Goal: Task Accomplishment & Management: Use online tool/utility

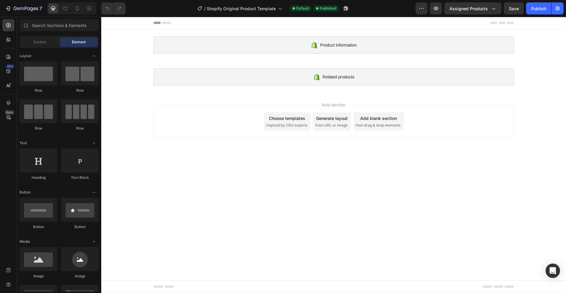
click at [168, 23] on icon at bounding box center [167, 23] width 10 height 2
click at [167, 23] on icon at bounding box center [167, 23] width 10 height 2
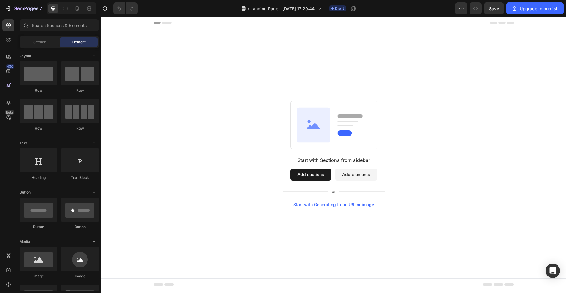
click at [302, 175] on button "Add sections" at bounding box center [310, 175] width 41 height 12
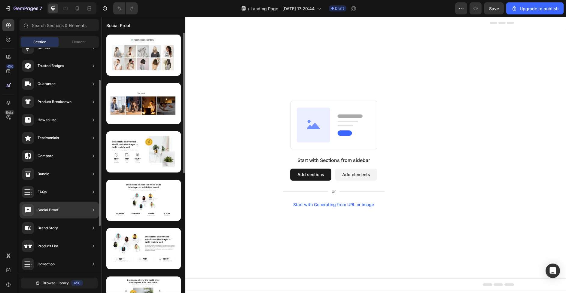
click at [79, 212] on div "Social Proof" at bounding box center [59, 210] width 79 height 17
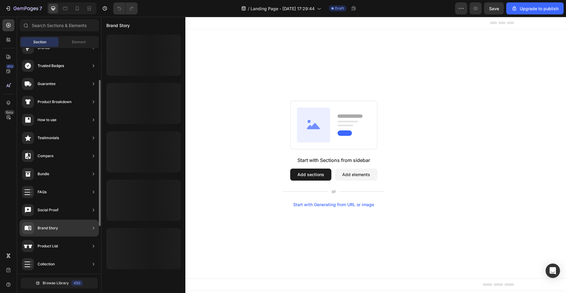
click at [84, 230] on div "Brand Story" at bounding box center [59, 228] width 79 height 17
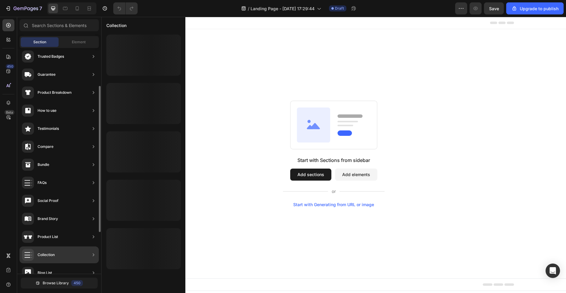
scroll to position [86, 0]
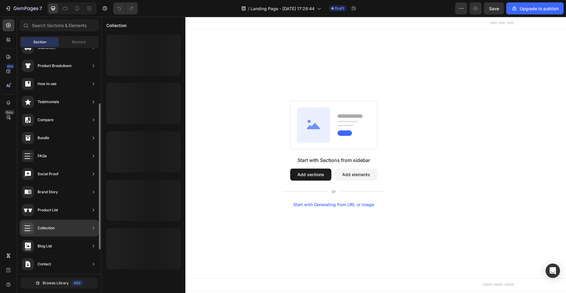
click at [78, 231] on div "Collection" at bounding box center [59, 228] width 79 height 17
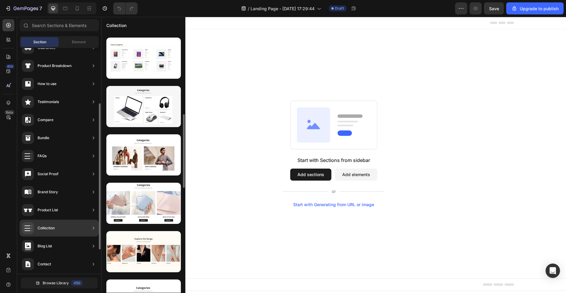
scroll to position [0, 0]
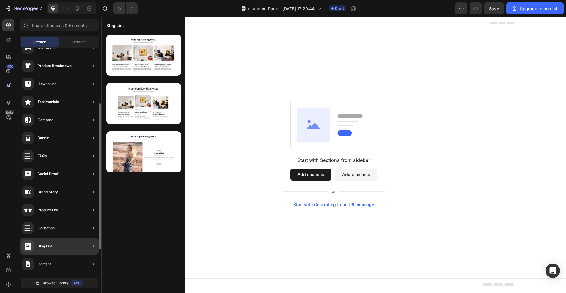
click at [64, 249] on div "Blog List" at bounding box center [59, 246] width 79 height 17
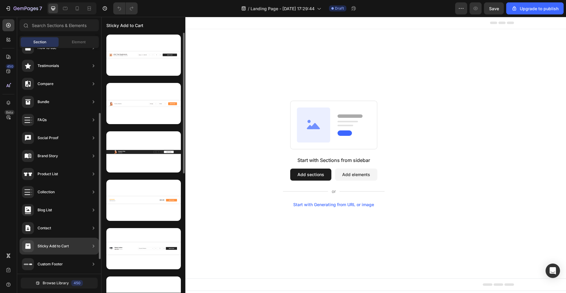
scroll to position [123, 0]
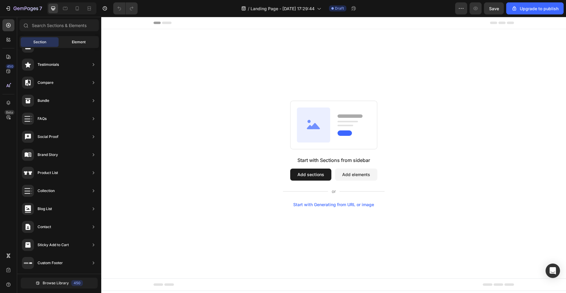
click at [74, 41] on span "Element" at bounding box center [79, 41] width 14 height 5
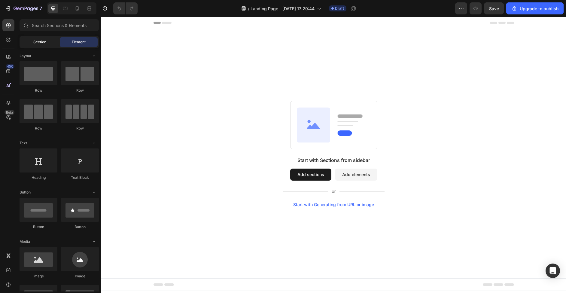
click at [46, 41] on div "Section" at bounding box center [40, 42] width 38 height 10
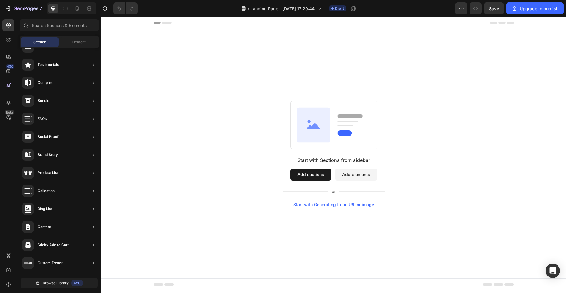
click at [352, 180] on button "Add elements" at bounding box center [356, 175] width 42 height 12
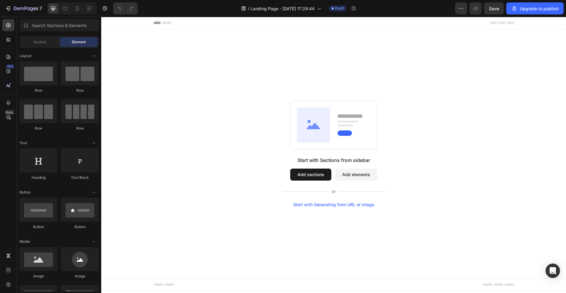
click at [319, 177] on button "Add sections" at bounding box center [310, 175] width 41 height 12
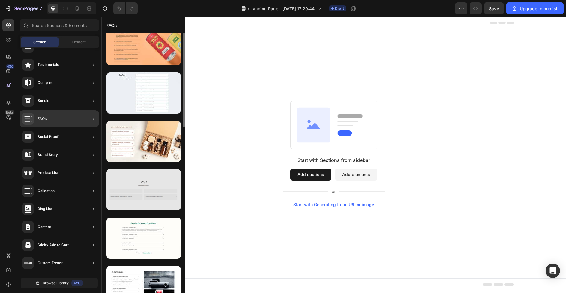
scroll to position [40, 0]
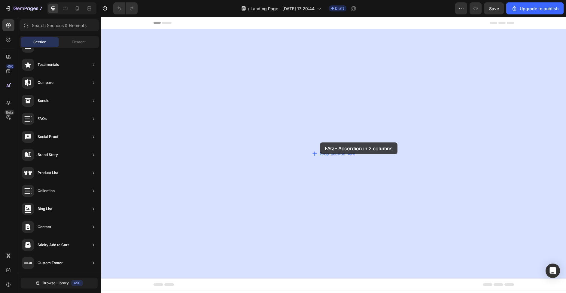
drag, startPoint x: 254, startPoint y: 187, endPoint x: 320, endPoint y: 142, distance: 79.1
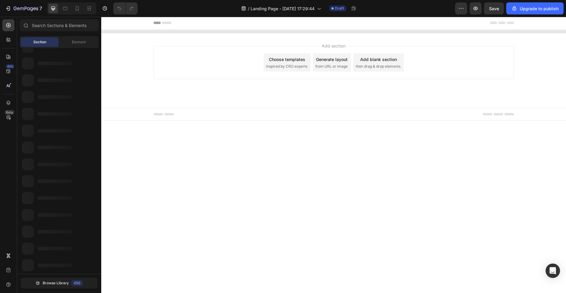
scroll to position [116, 0]
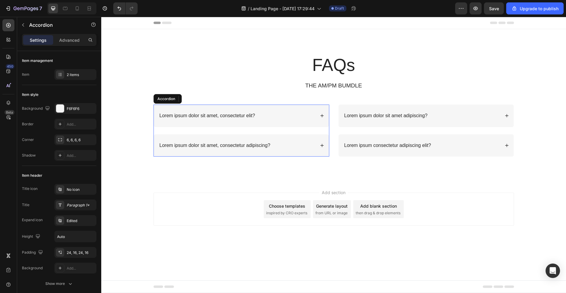
click at [297, 113] on div "Lorem ipsum dolor sit amet, consectetur elit?" at bounding box center [237, 116] width 157 height 8
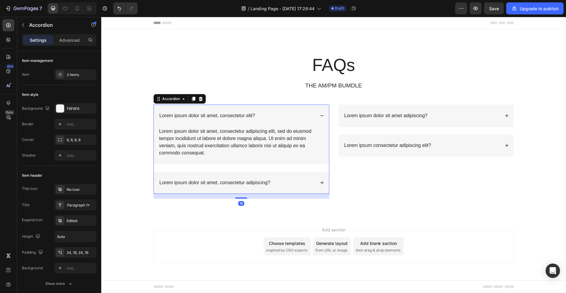
click at [297, 113] on div "Lorem ipsum dolor sit amet, consectetur elit?" at bounding box center [237, 116] width 157 height 8
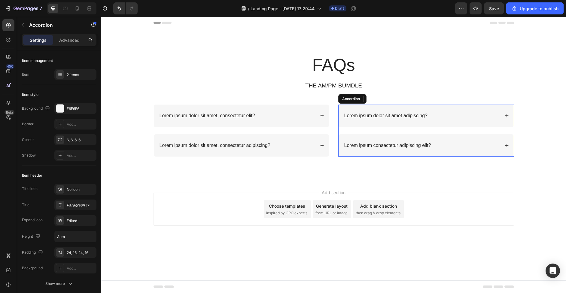
click at [450, 121] on div "Lorem ipsum dolor sit amet adipiscing?" at bounding box center [426, 116] width 175 height 23
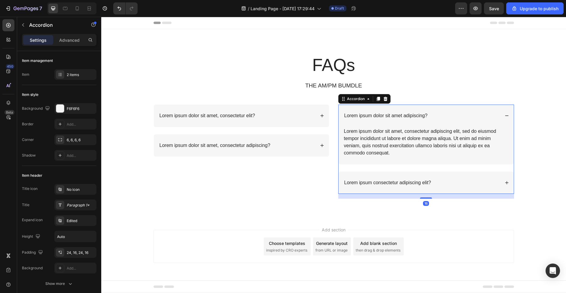
click at [450, 121] on div "Lorem ipsum dolor sit amet adipiscing?" at bounding box center [426, 116] width 175 height 23
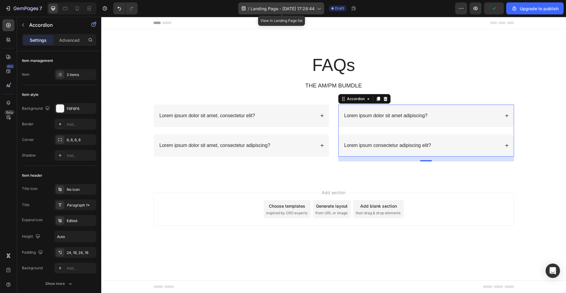
click at [322, 10] on icon at bounding box center [319, 8] width 6 height 6
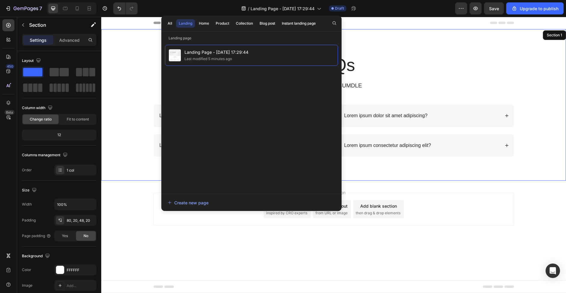
click at [508, 48] on div "FAQs Heading THE AM/PM BUMDLE Text Block Row Lorem ipsum dolor sit amet, consec…" at bounding box center [333, 104] width 465 height 151
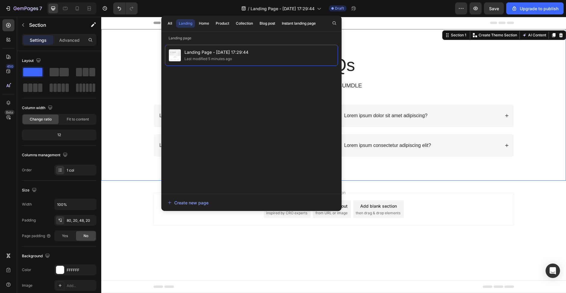
click at [360, 43] on div "FAQs Heading THE AM/PM BUMDLE Text Block Row Lorem ipsum dolor sit amet, consec…" at bounding box center [333, 104] width 465 height 151
click at [138, 240] on div "Add section Choose templates inspired by CRO experts Generate layout from URL o…" at bounding box center [333, 218] width 465 height 74
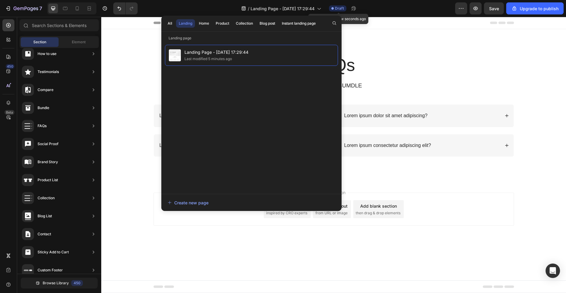
click at [339, 9] on span "Draft" at bounding box center [339, 8] width 9 height 5
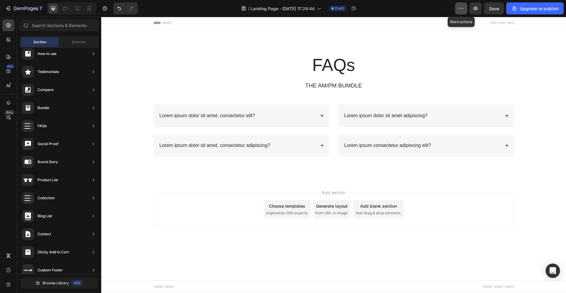
click at [463, 10] on icon "button" at bounding box center [461, 8] width 6 height 6
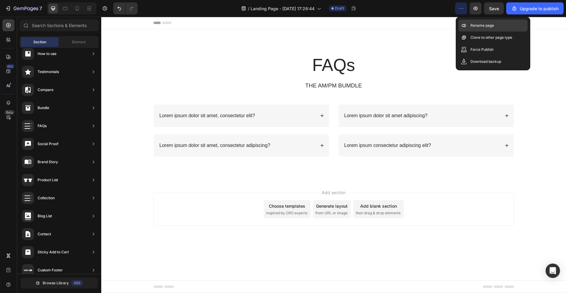
click at [473, 27] on p "Rename page" at bounding box center [482, 26] width 23 height 6
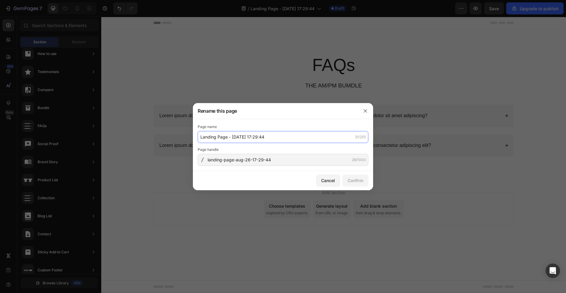
drag, startPoint x: 277, startPoint y: 136, endPoint x: 191, endPoint y: 137, distance: 86.6
click at [163, 136] on div "Rename this page Page name Landing Page - Aug 26, 17:29:44 31/255 Page handle l…" at bounding box center [283, 146] width 566 height 293
type input "FAQs"
click at [353, 179] on div "Confirm" at bounding box center [356, 180] width 16 height 6
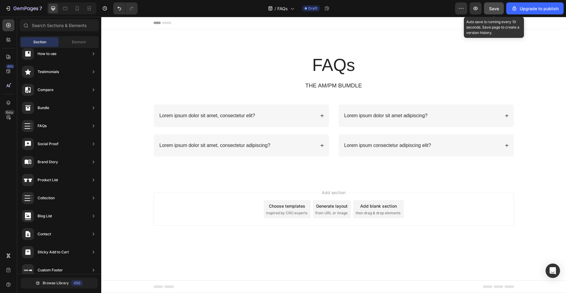
click at [494, 10] on span "Save" at bounding box center [494, 8] width 10 height 5
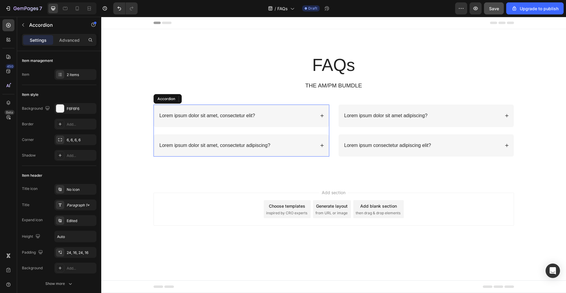
click at [244, 114] on p "Lorem ipsum dolor sit amet, consectetur elit?" at bounding box center [208, 116] width 96 height 6
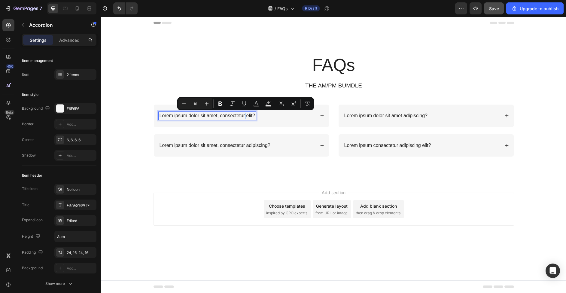
click at [274, 118] on div "Lorem ipsum dolor sit amet, consectetur elit?" at bounding box center [237, 116] width 157 height 8
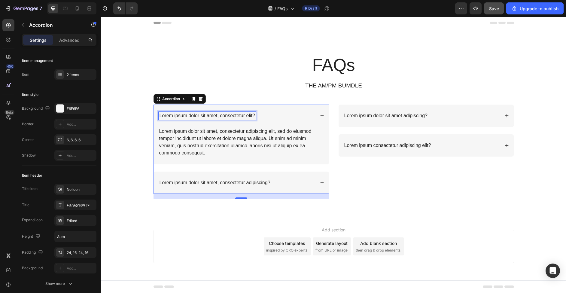
click at [219, 115] on p "Lorem ipsum dolor sit amet, consectetur elit?" at bounding box center [208, 116] width 96 height 6
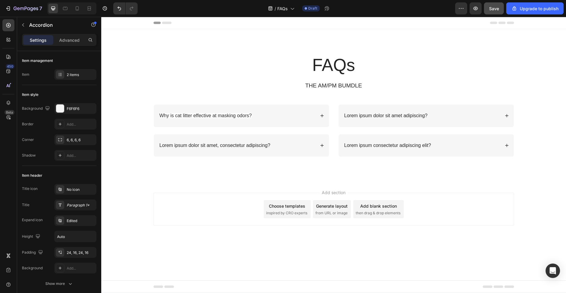
click at [263, 117] on div "Why is cat litter effective at masking odors?" at bounding box center [237, 116] width 157 height 8
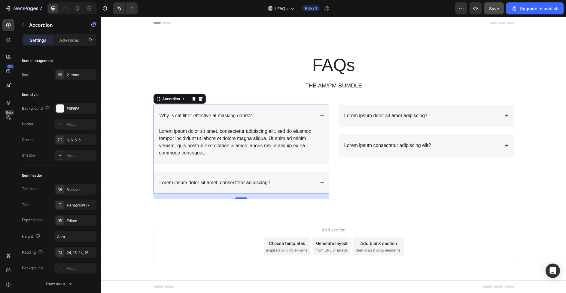
click at [239, 116] on span "Why is cat litter effective at masking odors?" at bounding box center [206, 115] width 92 height 5
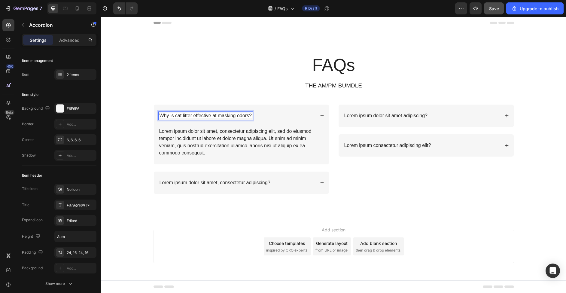
click at [231, 116] on span "Why is cat litter effective at masking odors?" at bounding box center [206, 115] width 92 height 5
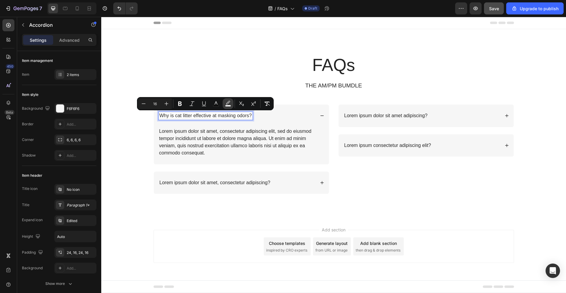
click at [231, 103] on icon "Editor contextual toolbar" at bounding box center [228, 104] width 6 height 6
type input "FFFFFF"
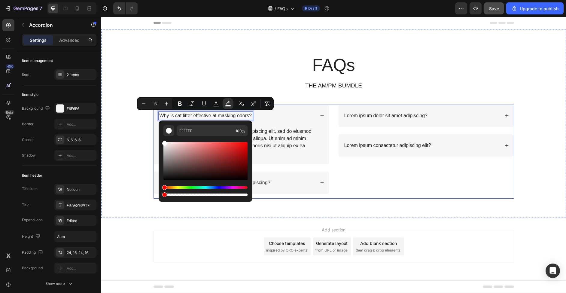
drag, startPoint x: 347, startPoint y: 213, endPoint x: 154, endPoint y: 194, distance: 193.9
type input "0"
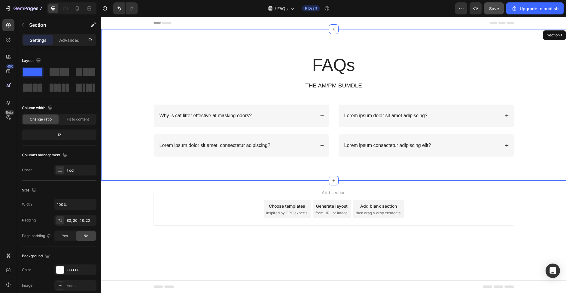
click at [133, 162] on div "FAQs Heading THE AM/PM BUMDLE Text Block Row Why is cat litter effective at mas…" at bounding box center [333, 109] width 453 height 113
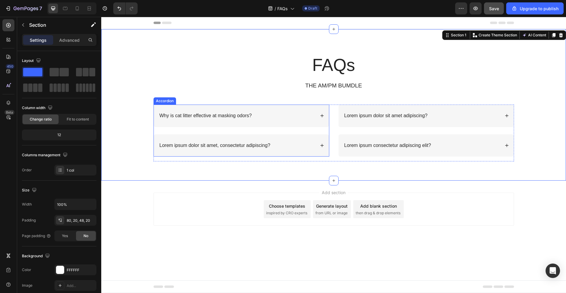
click at [218, 118] on span "Why is cat litter effective at masking odors?" at bounding box center [206, 115] width 92 height 5
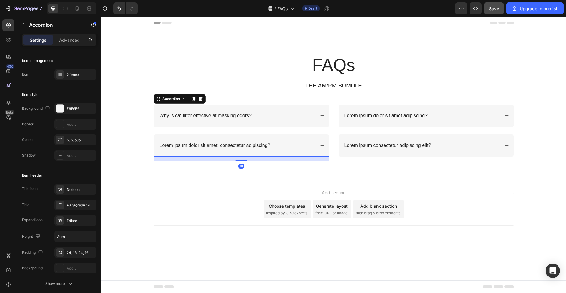
click at [273, 117] on div "Why is cat litter effective at masking odors?" at bounding box center [237, 116] width 157 height 8
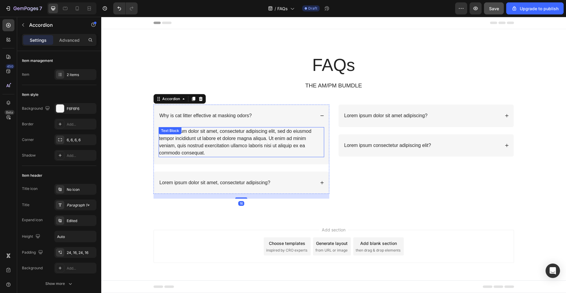
click at [209, 141] on div "Lorem ipsum dolor sit amet, consectetur adipiscing elit, sed do eiusmod tempor …" at bounding box center [242, 142] width 166 height 30
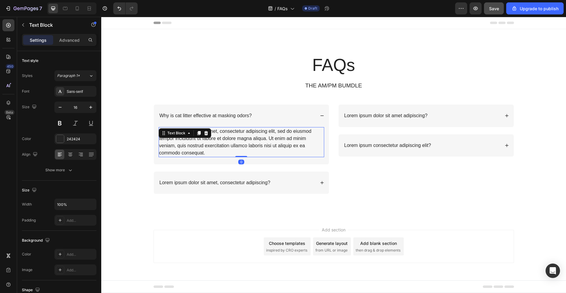
click at [206, 149] on div "Lorem ipsum dolor sit amet, consectetur adipiscing elit, sed do eiusmod tempor …" at bounding box center [242, 142] width 166 height 30
click at [206, 149] on p "Lorem ipsum dolor sit amet, consectetur adipiscing elit, sed do eiusmod tempor …" at bounding box center [241, 142] width 164 height 29
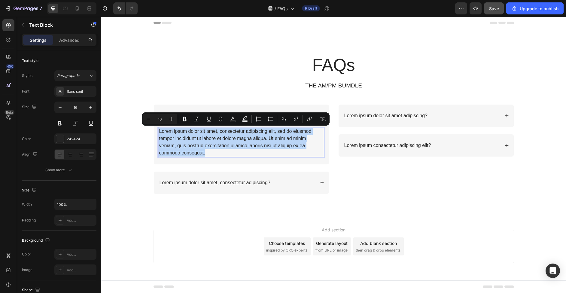
drag, startPoint x: 210, startPoint y: 153, endPoint x: 159, endPoint y: 130, distance: 55.4
click at [159, 130] on p "Lorem ipsum dolor sit amet, consectetur adipiscing elit, sed do eiusmod tempor …" at bounding box center [241, 142] width 164 height 29
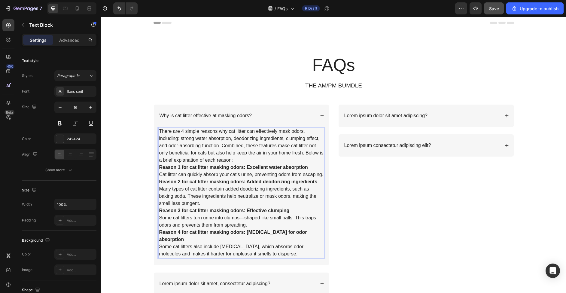
scroll to position [5, 0]
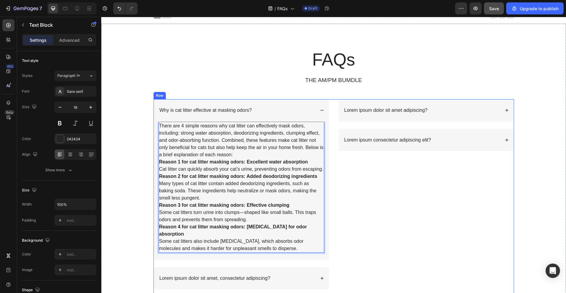
click at [348, 199] on div "Lorem ipsum dolor sit amet adipiscing? Lorem ipsum consectetur adipiscing elit?…" at bounding box center [426, 196] width 176 height 195
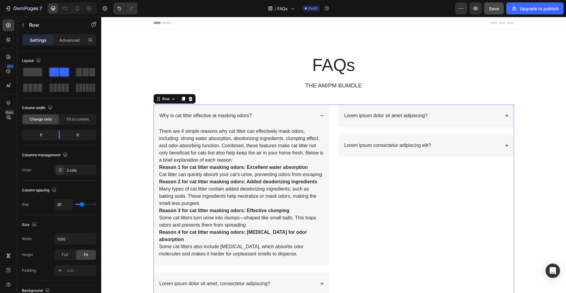
scroll to position [51, 0]
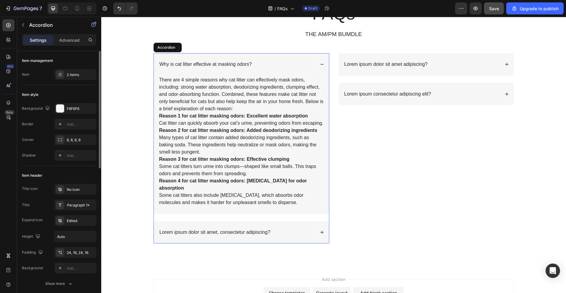
click at [241, 233] on p "Lorem ipsum dolor sit amet, consectetur adipiscing?" at bounding box center [215, 232] width 111 height 6
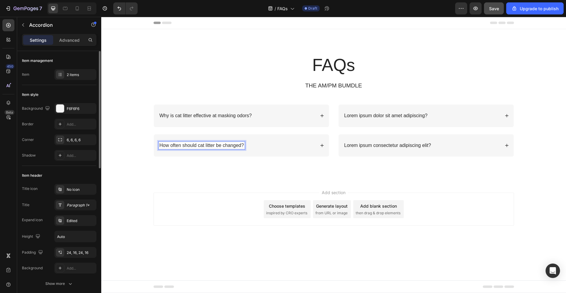
scroll to position [0, 0]
click at [235, 145] on span "How often should cat litter be changed?" at bounding box center [202, 145] width 84 height 5
click at [251, 145] on div "How often should cat litter be changed?" at bounding box center [237, 146] width 157 height 8
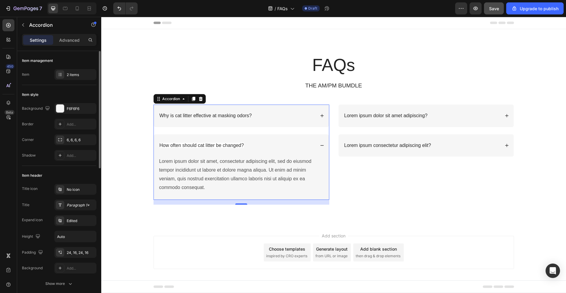
click at [231, 145] on span "How often should cat litter be changed?" at bounding box center [202, 145] width 84 height 5
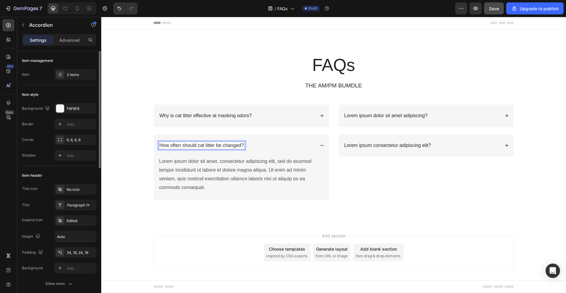
click at [233, 145] on span "How often should cat litter be changed?" at bounding box center [202, 145] width 84 height 5
click at [145, 145] on div "FAQs Heading THE AM/PM BUMDLE Text Block Row Why is cat litter effective at mas…" at bounding box center [333, 131] width 453 height 156
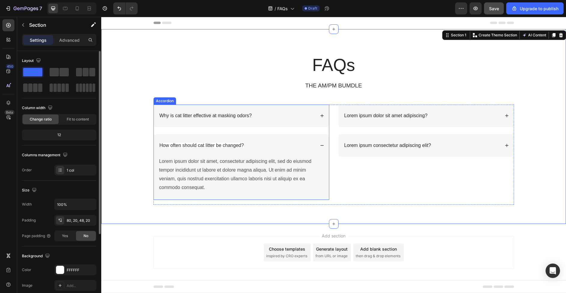
click at [172, 145] on span "How often should cat litter be changed?" at bounding box center [202, 145] width 84 height 5
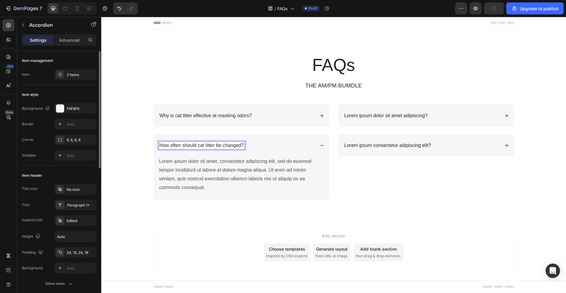
click at [215, 146] on span "How often should cat litter be changed?" at bounding box center [202, 145] width 84 height 5
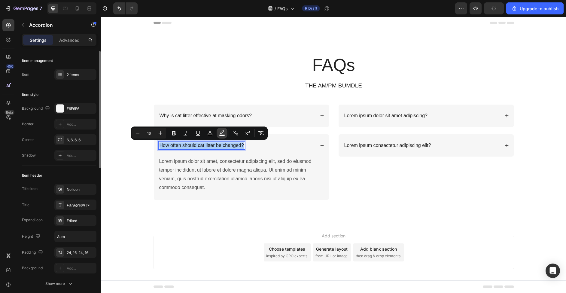
click at [221, 134] on icon "Editor contextual toolbar" at bounding box center [222, 133] width 6 height 6
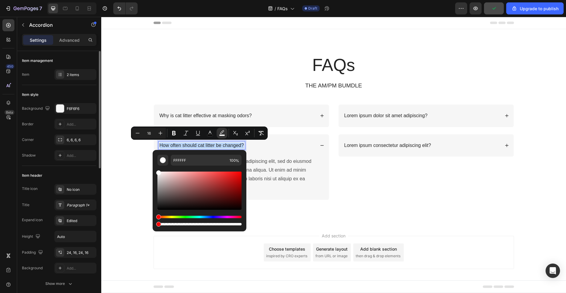
type input "0"
drag, startPoint x: 342, startPoint y: 242, endPoint x: 139, endPoint y: 223, distance: 204.4
click at [128, 207] on div "FAQs Heading THE AM/PM BUMDLE Text Block Row Why is cat litter effective at mas…" at bounding box center [333, 131] width 453 height 156
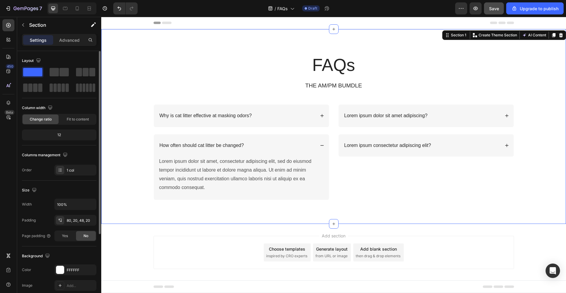
click at [219, 170] on div "Lorem ipsum dolor sit amet, consectetur adipiscing elit, sed do eiusmod tempor …" at bounding box center [242, 175] width 166 height 36
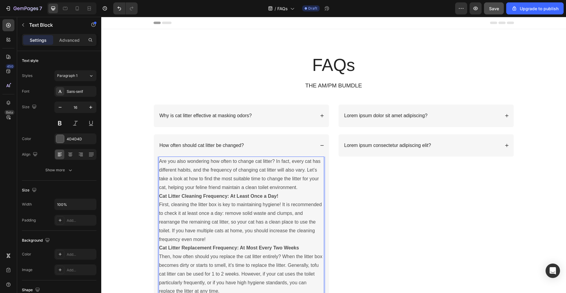
scroll to position [29, 0]
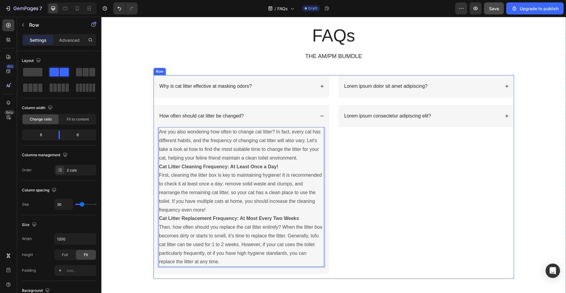
click at [365, 183] on div "Lorem ipsum dolor sit amet adipiscing? Lorem ipsum consectetur adipiscing elit?…" at bounding box center [426, 177] width 176 height 204
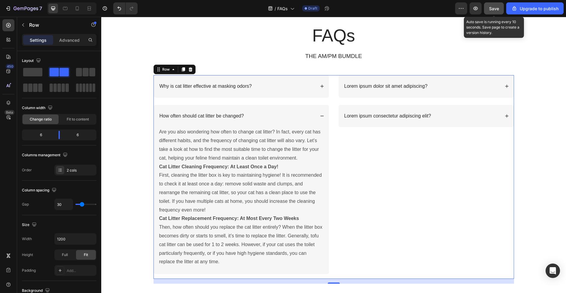
click at [497, 5] on div "Save" at bounding box center [494, 8] width 10 height 6
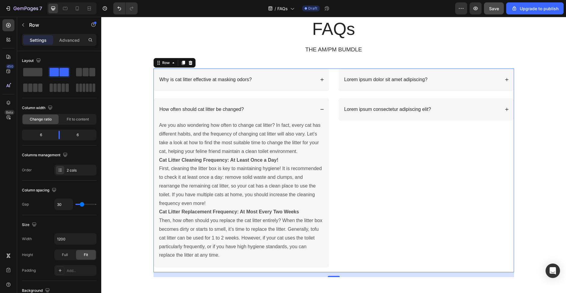
click at [326, 49] on p "THE AM/PM BUMDLE" at bounding box center [333, 50] width 359 height 8
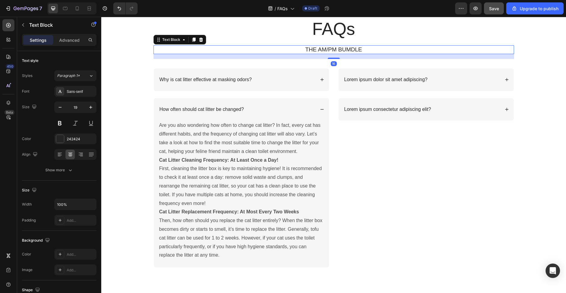
click at [326, 49] on p "THE AM/PM BUMDLE" at bounding box center [333, 50] width 359 height 8
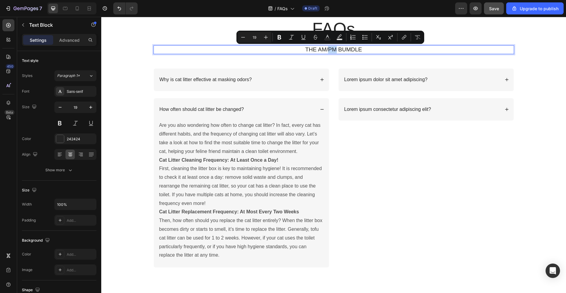
click at [326, 49] on p "THE AM/PM BUMDLE" at bounding box center [333, 50] width 359 height 8
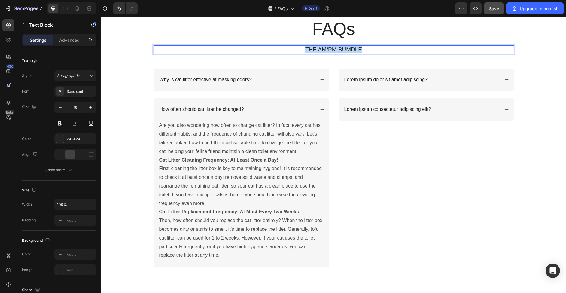
drag, startPoint x: 304, startPoint y: 49, endPoint x: 359, endPoint y: 49, distance: 55.9
click at [359, 49] on p "THE AM/PM BUMDLE" at bounding box center [333, 50] width 359 height 8
click at [381, 38] on h2 "FAQs" at bounding box center [334, 28] width 361 height 23
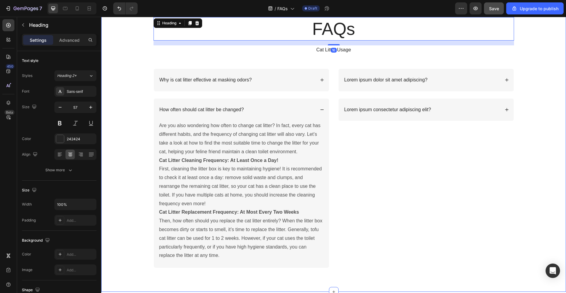
click at [549, 50] on div "FAQs Heading 16 Cat Litter Usage Text Block Row Why is cat litter effective at …" at bounding box center [333, 147] width 453 height 260
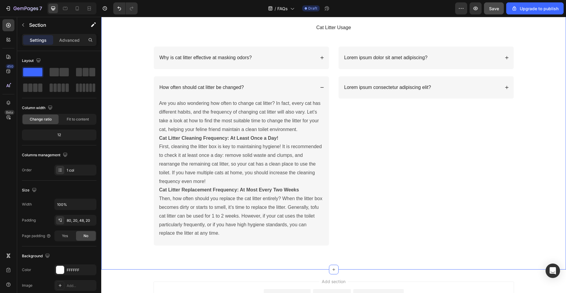
scroll to position [4, 0]
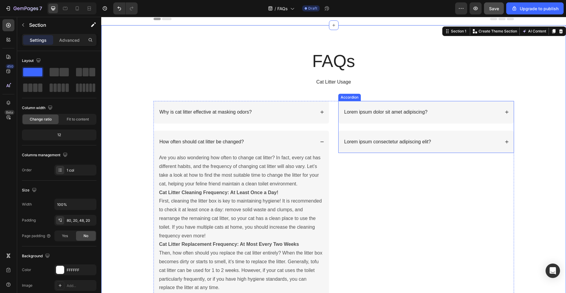
click at [396, 112] on p "Lorem ipsum dolor sit amet adipiscing?" at bounding box center [385, 112] width 83 height 6
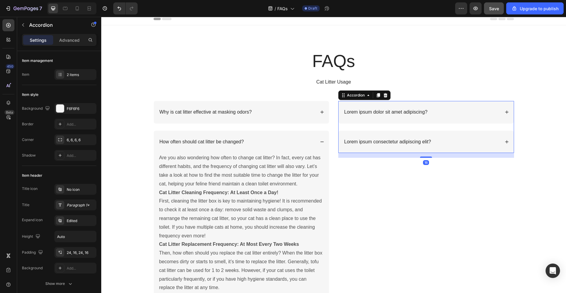
click at [396, 112] on p "Lorem ipsum dolor sit amet adipiscing?" at bounding box center [385, 112] width 83 height 6
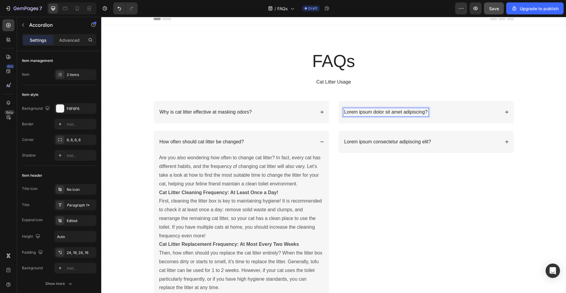
click at [440, 115] on div "Lorem ipsum dolor sit amet adipiscing?" at bounding box center [422, 112] width 157 height 8
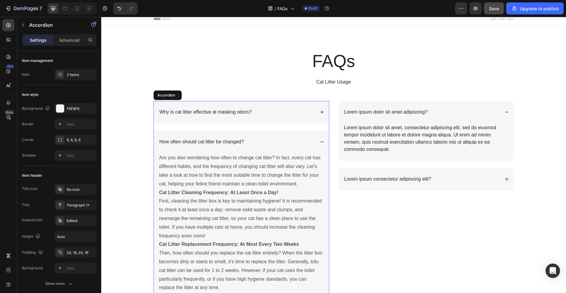
click at [320, 142] on icon at bounding box center [321, 142] width 3 height 0
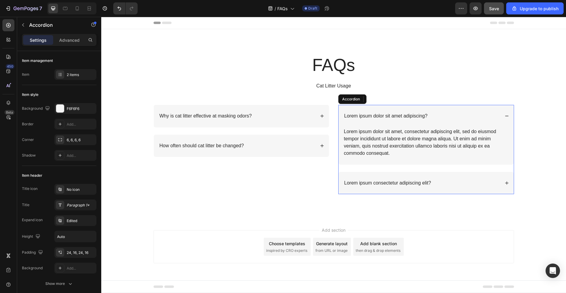
click at [365, 113] on p "Lorem ipsum dolor sit amet adipiscing?" at bounding box center [385, 116] width 83 height 6
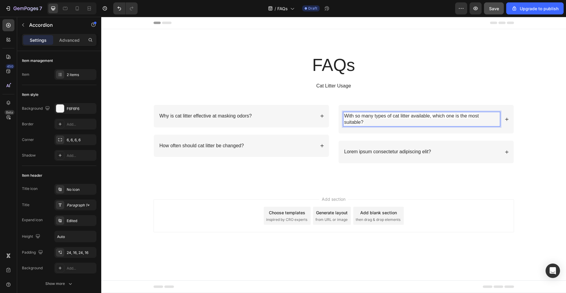
click at [375, 121] on p "With so many types of cat litter available, which one is the most suitable?" at bounding box center [421, 119] width 155 height 13
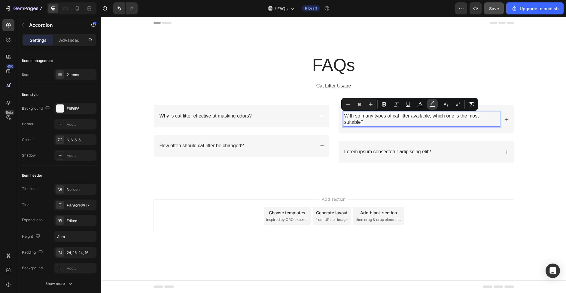
click at [434, 103] on icon "Editor contextual toolbar" at bounding box center [433, 104] width 6 height 6
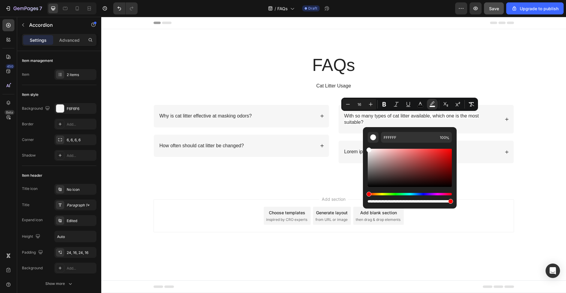
click at [383, 203] on div "Editor contextual toolbar" at bounding box center [410, 176] width 84 height 56
click at [383, 202] on div "Editor contextual toolbar" at bounding box center [410, 201] width 84 height 2
drag, startPoint x: 484, startPoint y: 219, endPoint x: 362, endPoint y: 203, distance: 123.1
type input "0"
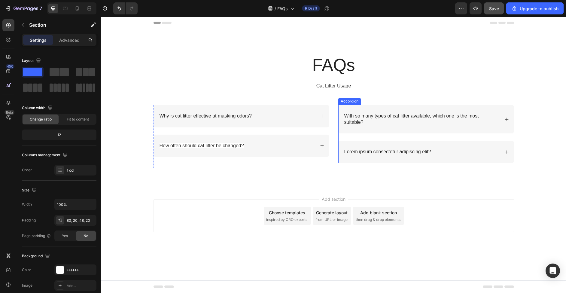
click at [373, 123] on p "With so many types of cat litter available, which one is the most suitable?" at bounding box center [421, 119] width 155 height 13
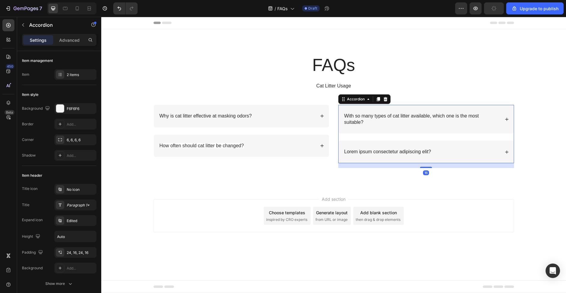
click at [471, 128] on div "With so many types of cat litter available, which one is the most suitable?" at bounding box center [426, 119] width 175 height 29
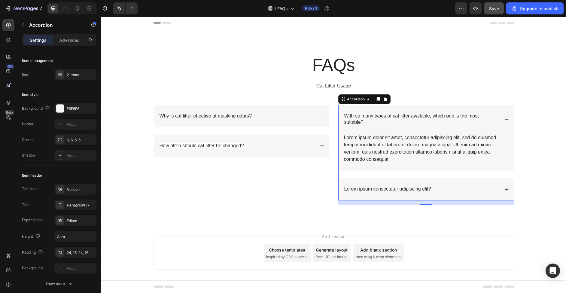
click at [382, 146] on div "Lorem ipsum dolor sit amet, consectetur adipiscing elit, sed do eiusmod tempor …" at bounding box center [427, 148] width 166 height 30
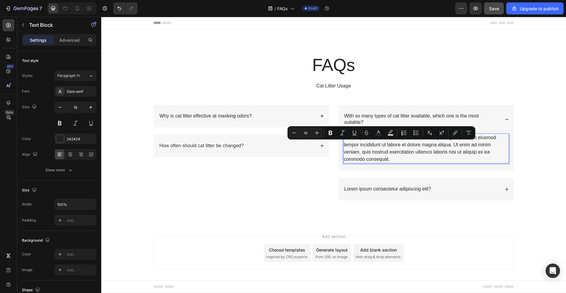
click at [391, 155] on p "Lorem ipsum dolor sit amet, consectetur adipiscing elit, sed do eiusmod tempor …" at bounding box center [426, 148] width 164 height 29
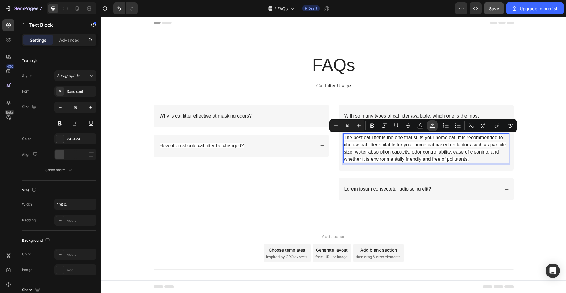
click at [434, 126] on icon "Editor contextual toolbar" at bounding box center [433, 126] width 6 height 6
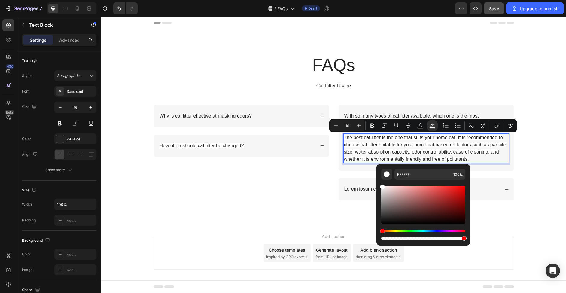
click at [388, 239] on div "Editor contextual toolbar" at bounding box center [423, 238] width 84 height 2
drag, startPoint x: 490, startPoint y: 255, endPoint x: 373, endPoint y: 239, distance: 117.5
type input "0"
click at [292, 188] on div "Why is cat litter effective at masking odors? How often should cat litter be ch…" at bounding box center [242, 155] width 176 height 100
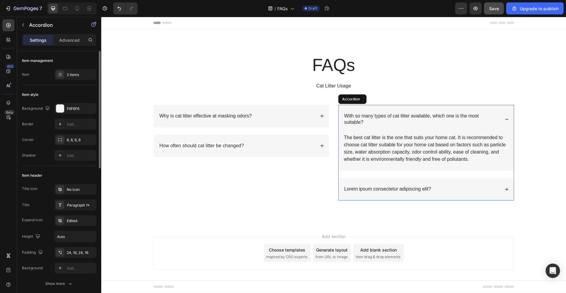
click at [376, 190] on p "Lorem ipsum consectetur adipiscing elit?" at bounding box center [387, 189] width 87 height 6
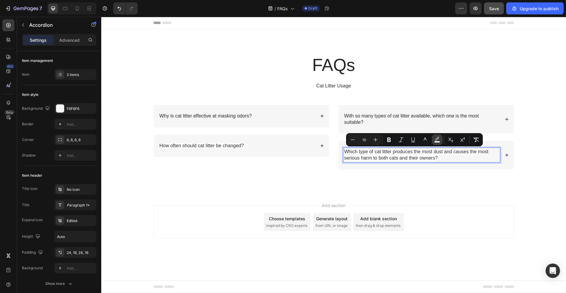
click at [439, 141] on rect "Editor contextual toolbar" at bounding box center [438, 142] width 6 height 2
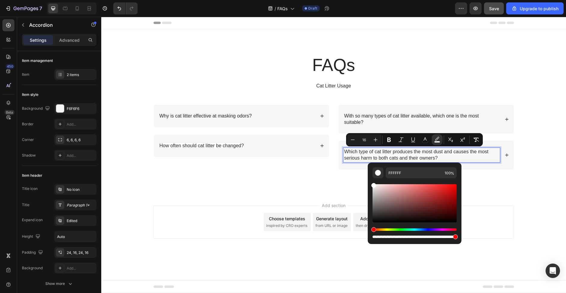
click at [387, 237] on div "Editor contextual toolbar" at bounding box center [415, 237] width 84 height 2
type input "0"
drag, startPoint x: 479, startPoint y: 254, endPoint x: 358, endPoint y: 237, distance: 122.3
click at [318, 177] on div "FAQs Heading Cat Litter Usage Text Block Row Why is cat litter effective at mas…" at bounding box center [333, 116] width 453 height 126
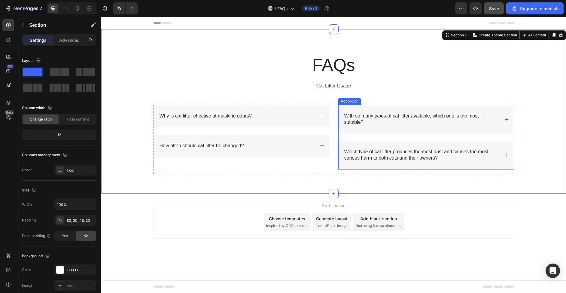
click at [464, 156] on p "Which type of cat litter produces the most dust and causes the most serious har…" at bounding box center [421, 155] width 155 height 13
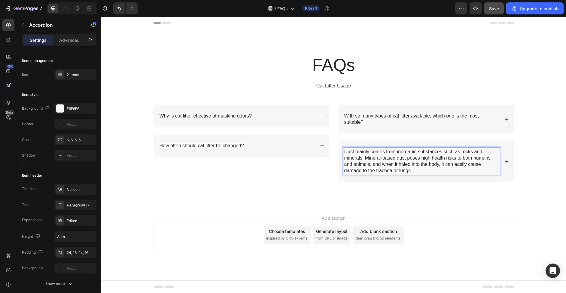
click at [416, 167] on p "Dust mainly comes from inorganic substances such as rocks and minerals. Mineral…" at bounding box center [421, 161] width 155 height 25
click at [382, 161] on span "Dust mainly comes from inorganic substances such as rocks and minerals. Mineral…" at bounding box center [417, 161] width 146 height 24
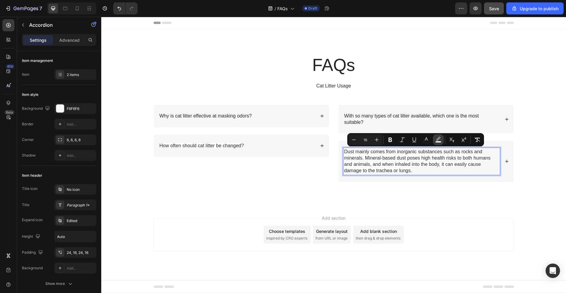
click at [438, 138] on icon "Editor contextual toolbar" at bounding box center [439, 140] width 6 height 6
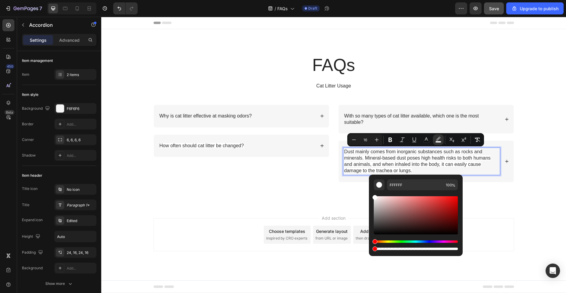
type input "0"
drag, startPoint x: 557, startPoint y: 266, endPoint x: 351, endPoint y: 247, distance: 206.8
click at [537, 203] on div "FAQs Heading Cat Litter Usage Text Block Row Why is cat litter effective at mas…" at bounding box center [333, 117] width 465 height 177
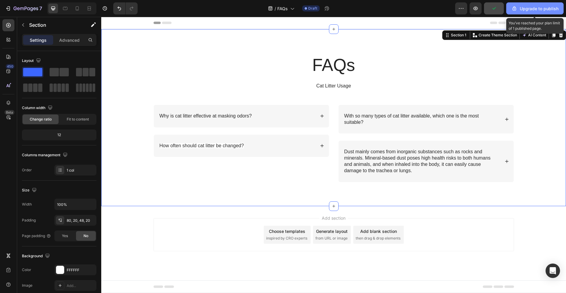
click at [519, 11] on div "Upgrade to publish" at bounding box center [535, 8] width 47 height 6
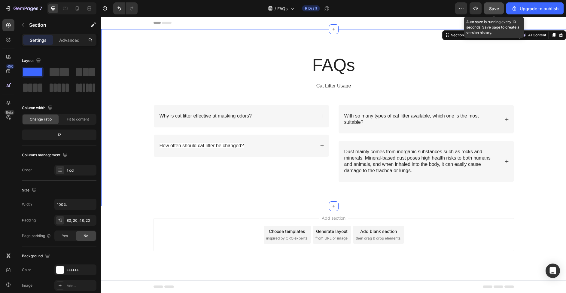
click at [495, 11] on div "Save" at bounding box center [494, 8] width 10 height 6
click at [541, 69] on div "FAQs Heading Cat Litter Usage Text Block Row Why is cat litter effective at mas…" at bounding box center [333, 122] width 453 height 139
click at [490, 9] on span "Save" at bounding box center [494, 8] width 10 height 5
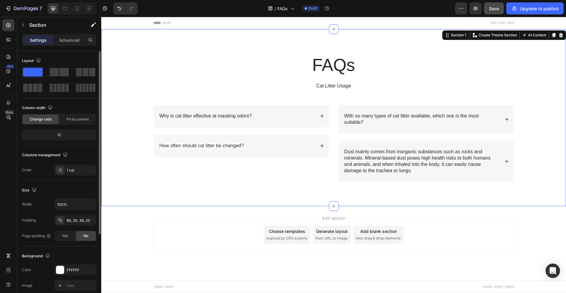
click at [530, 11] on div "Upgrade to publish" at bounding box center [535, 8] width 47 height 6
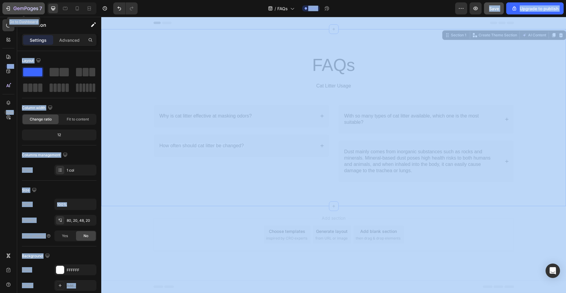
click at [13, 11] on div "7" at bounding box center [23, 8] width 37 height 7
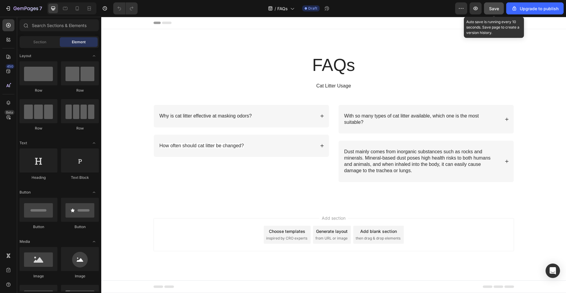
click at [489, 11] on button "Save" at bounding box center [494, 8] width 20 height 12
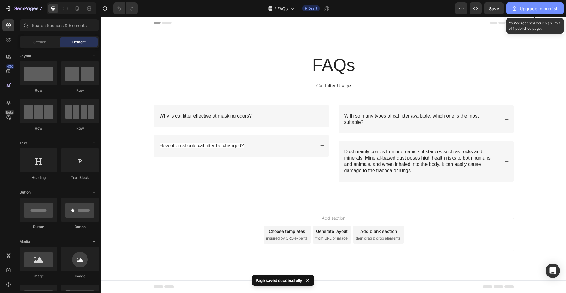
click at [529, 11] on div "Upgrade to publish" at bounding box center [535, 8] width 47 height 6
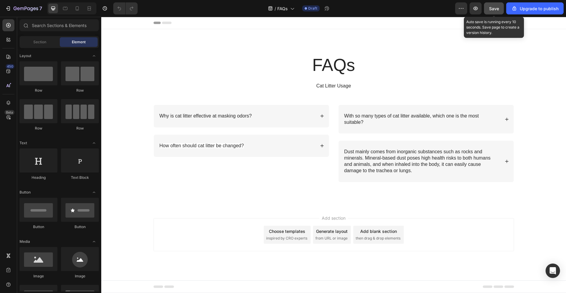
click at [493, 10] on span "Save" at bounding box center [494, 8] width 10 height 5
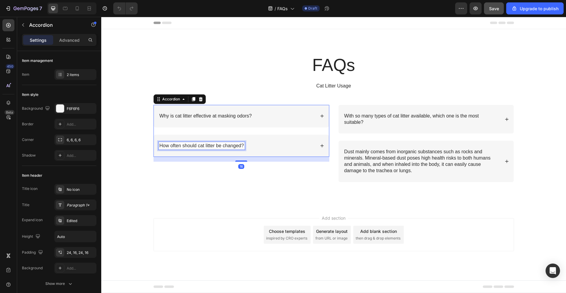
click at [188, 145] on span "How often should cat litter be changed?" at bounding box center [202, 145] width 84 height 5
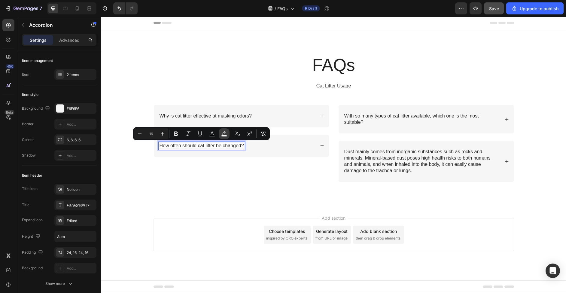
click at [225, 135] on icon "Editor contextual toolbar" at bounding box center [224, 134] width 6 height 6
type input "FFFFFF"
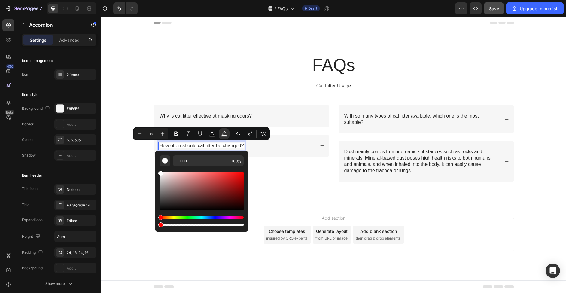
drag, startPoint x: 345, startPoint y: 243, endPoint x: 143, endPoint y: 225, distance: 202.1
type input "0"
click at [130, 194] on div "FAQs Heading Cat Litter Usage Text Block Row Why is cat litter effective at mas…" at bounding box center [333, 117] width 465 height 177
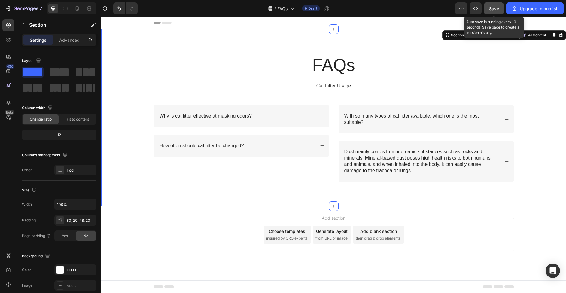
click at [497, 11] on span "Save" at bounding box center [494, 8] width 10 height 5
